Goal: Book appointment/travel/reservation

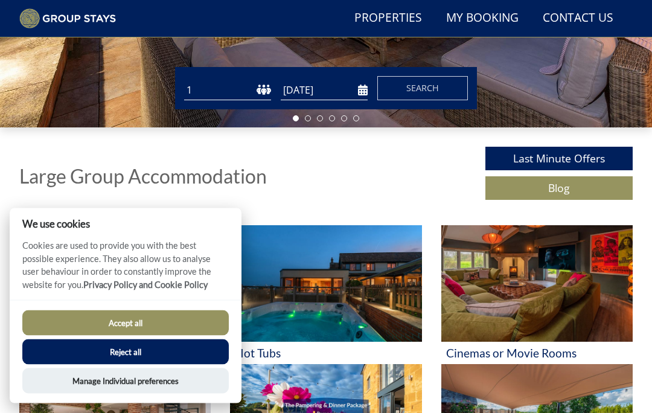
scroll to position [314, 0]
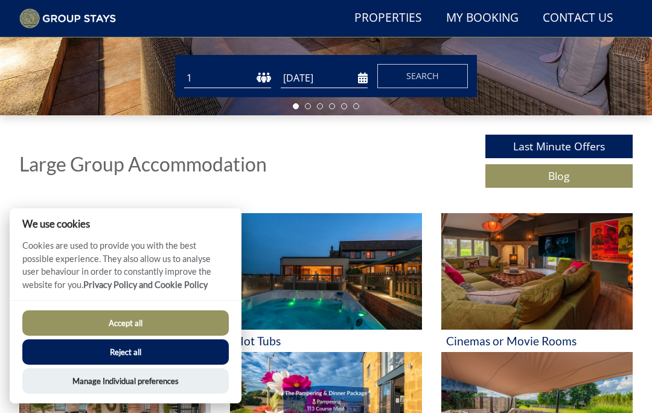
click at [34, 336] on button "Accept all" at bounding box center [125, 322] width 206 height 25
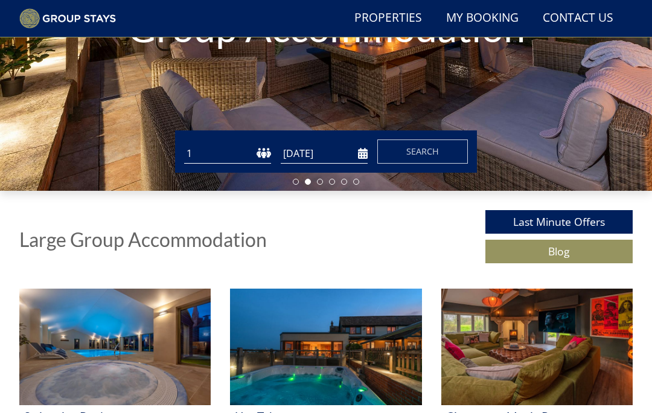
scroll to position [238, 0]
click at [256, 161] on select "1 2 3 4 5 6 7 8 9 10 11 12 13 14 15 16 17 18 19 20 21 22 23 24 25 26 27 28 29 3…" at bounding box center [227, 154] width 87 height 20
click at [251, 156] on select "1 2 3 4 5 6 7 8 9 10 11 12 13 14 15 16 17 18 19 20 21 22 23 24 25 26 27 28 29 3…" at bounding box center [227, 154] width 87 height 20
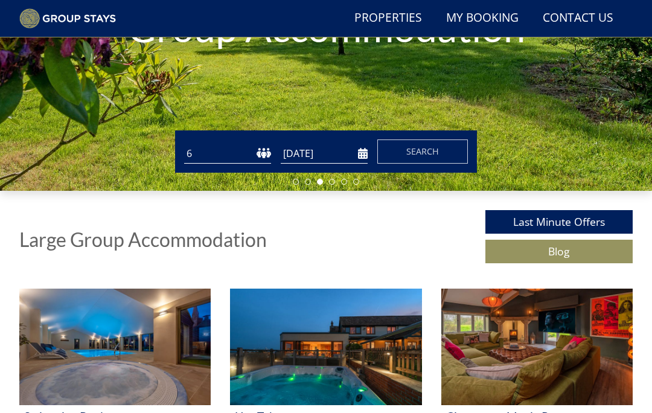
select select "12"
click at [330, 153] on input "[DATE]" at bounding box center [324, 154] width 87 height 20
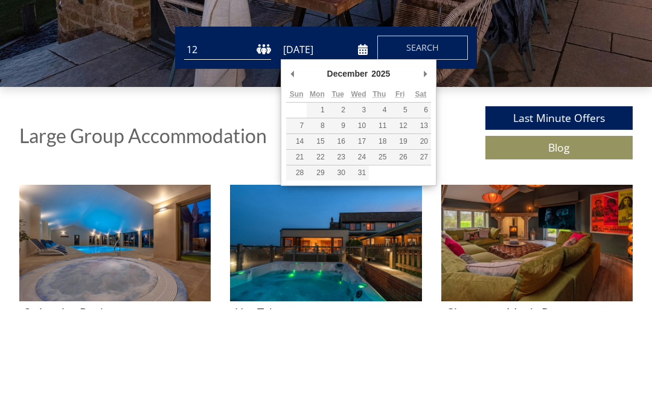
type input "[DATE]"
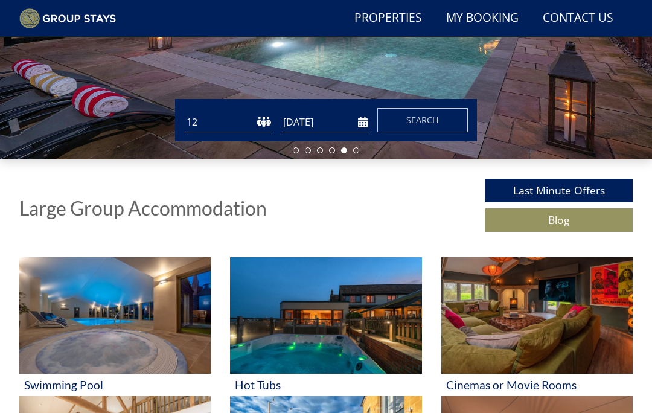
scroll to position [270, 0]
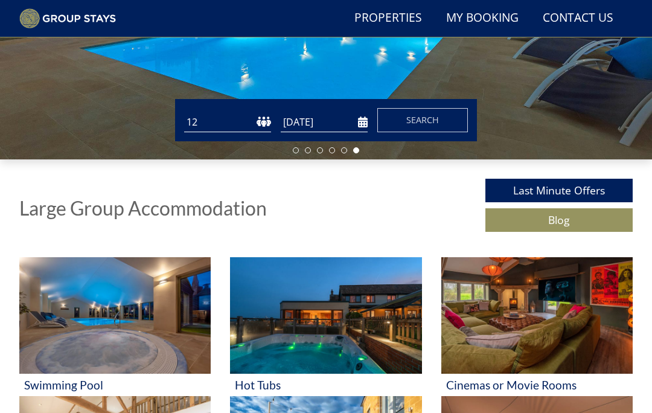
click at [432, 116] on span "Search" at bounding box center [422, 119] width 33 height 11
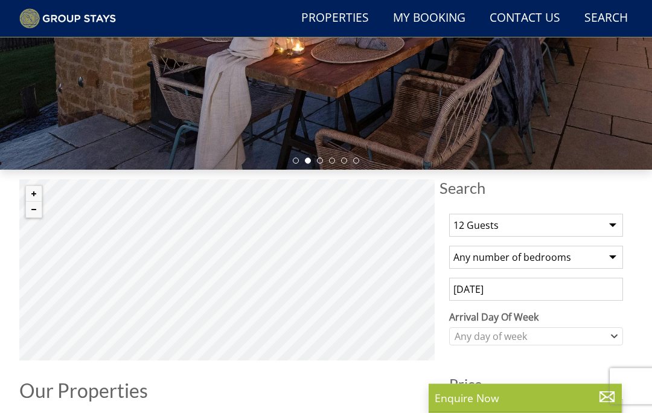
scroll to position [260, 0]
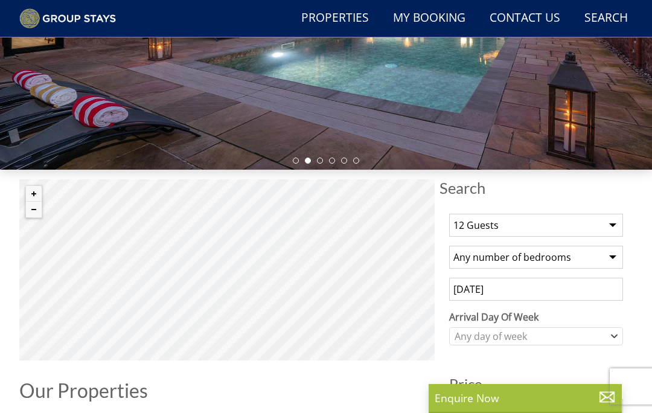
click at [612, 255] on select "Any number of bedrooms 4 Bedrooms 5 Bedrooms 6 Bedrooms 7 Bedrooms 8 Bedrooms 9…" at bounding box center [536, 257] width 174 height 23
select select "7"
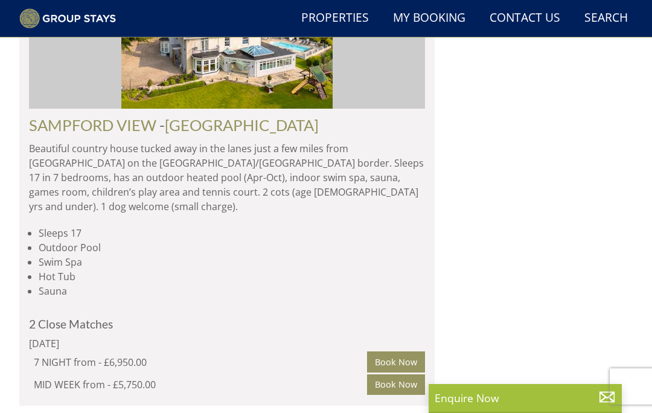
scroll to position [0, 0]
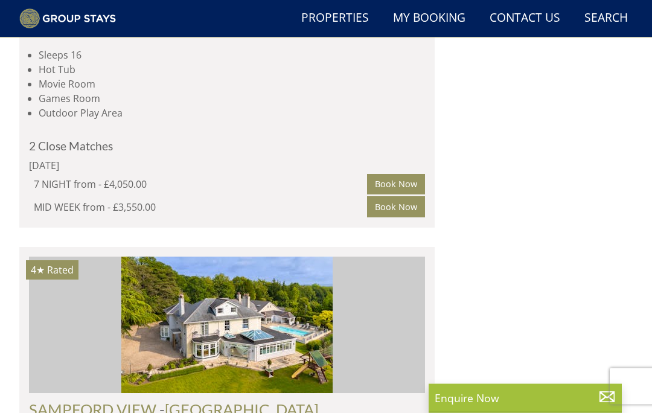
scroll to position [1058, 0]
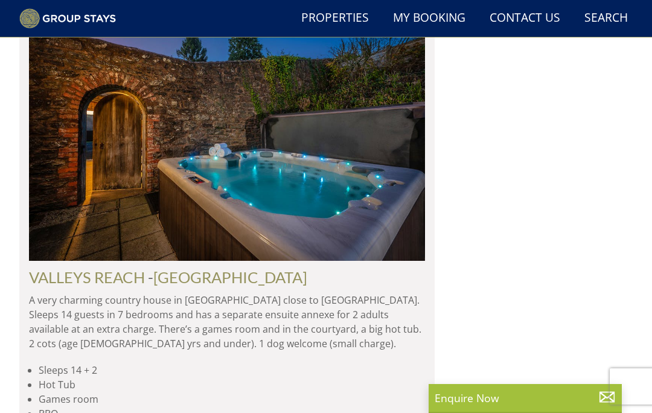
select select "12"
